Goal: Find specific page/section: Find specific page/section

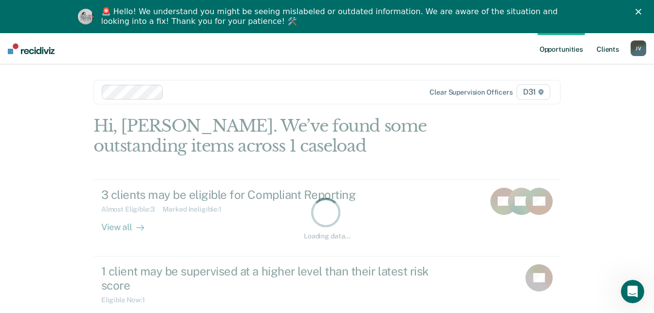
click at [612, 46] on link "Client s" at bounding box center [608, 48] width 26 height 31
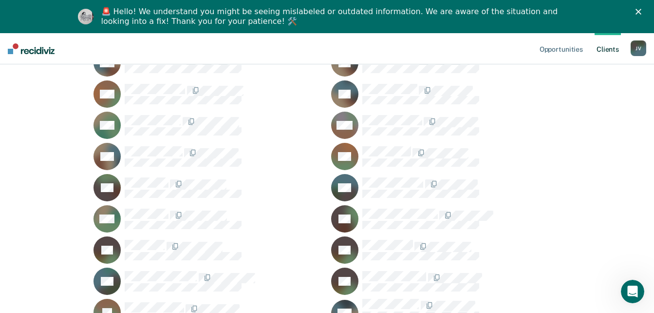
scroll to position [1511, 0]
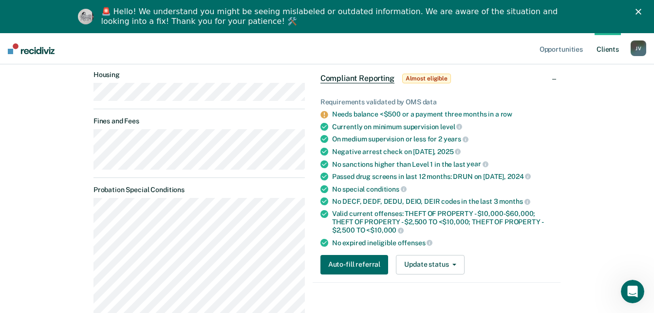
scroll to position [146, 0]
